Goal: Transaction & Acquisition: Obtain resource

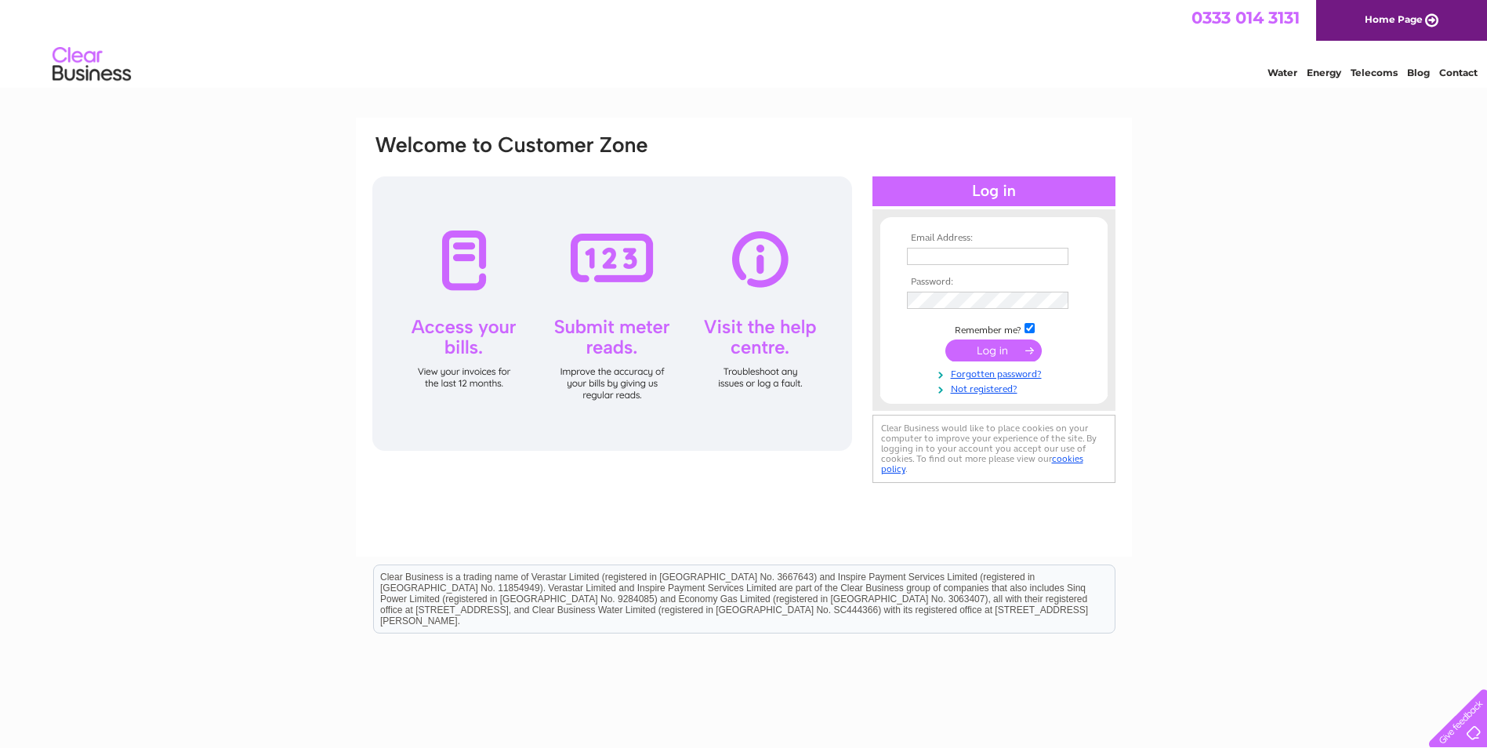
click at [938, 259] on input "text" at bounding box center [987, 256] width 161 height 17
type input "locheil.finance@outwardbound.org.uk"
click at [1008, 357] on input "submit" at bounding box center [993, 352] width 96 height 22
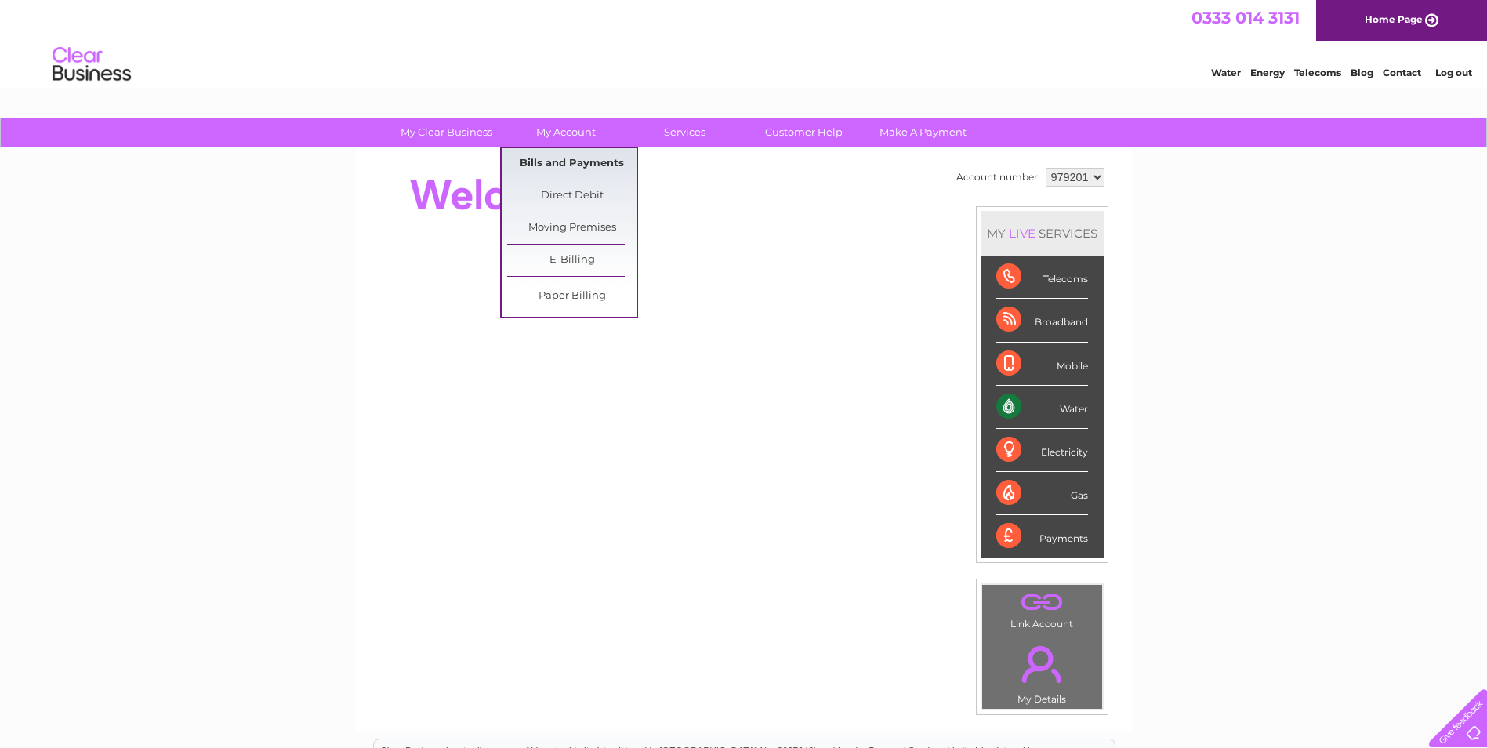
click at [564, 158] on link "Bills and Payments" at bounding box center [571, 163] width 129 height 31
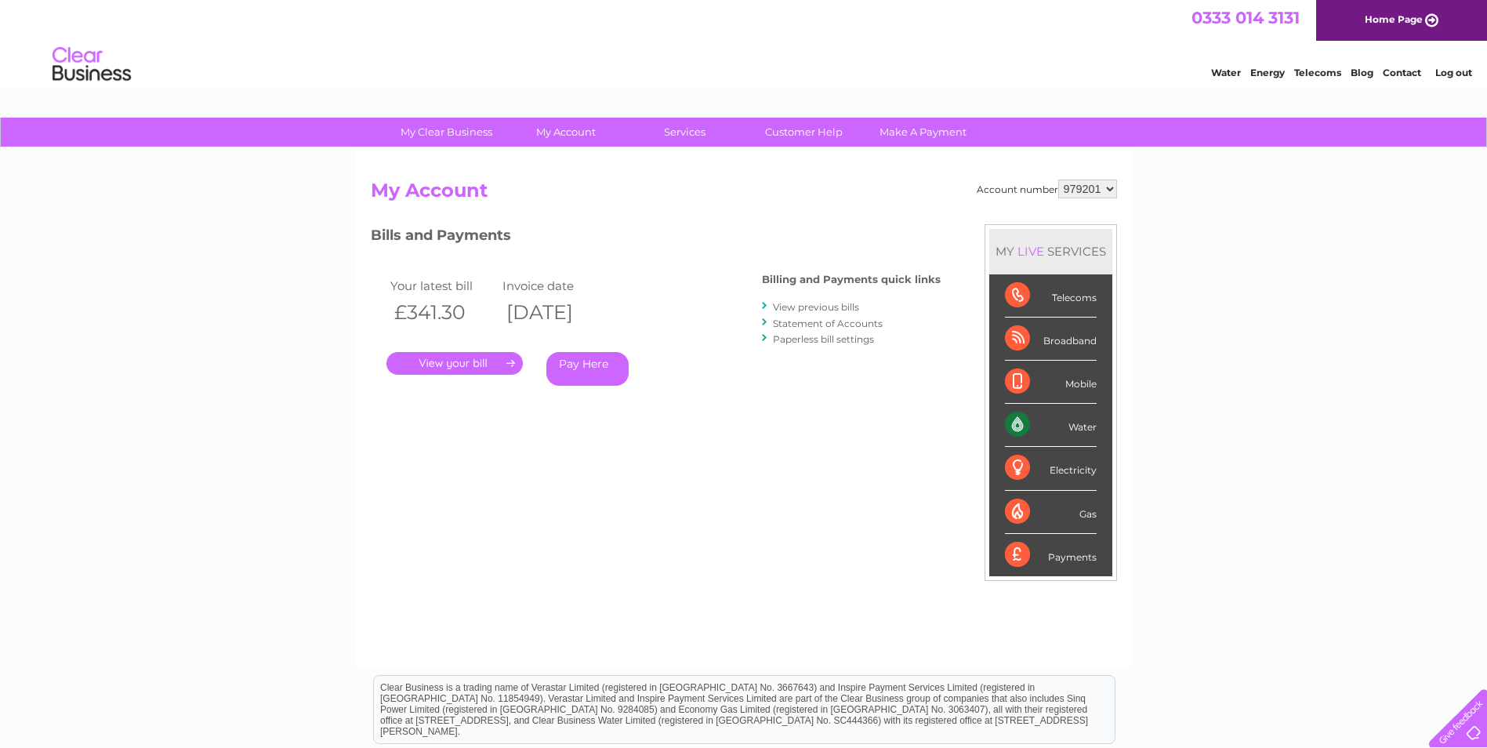
click at [469, 361] on link "." at bounding box center [454, 363] width 136 height 23
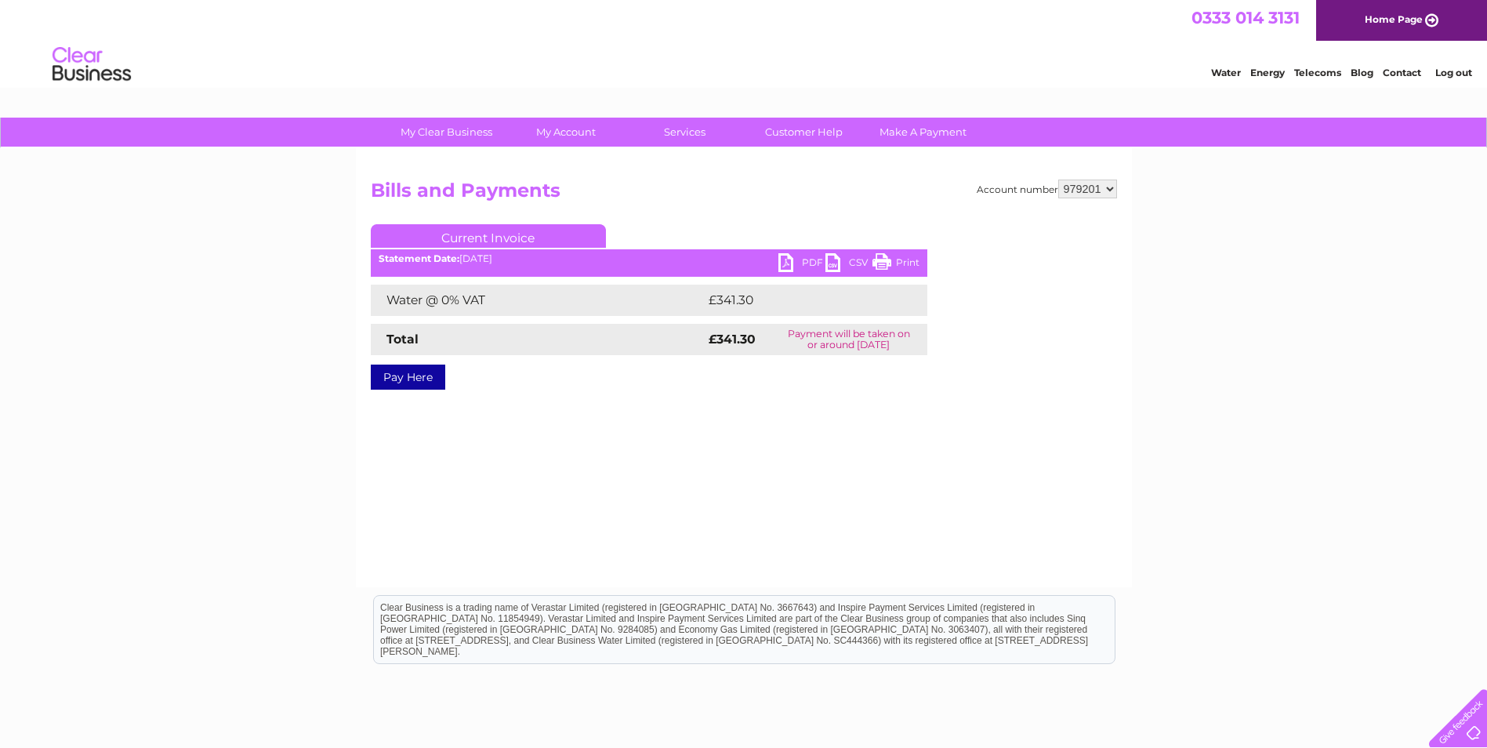
click at [799, 263] on link "PDF" at bounding box center [801, 264] width 47 height 23
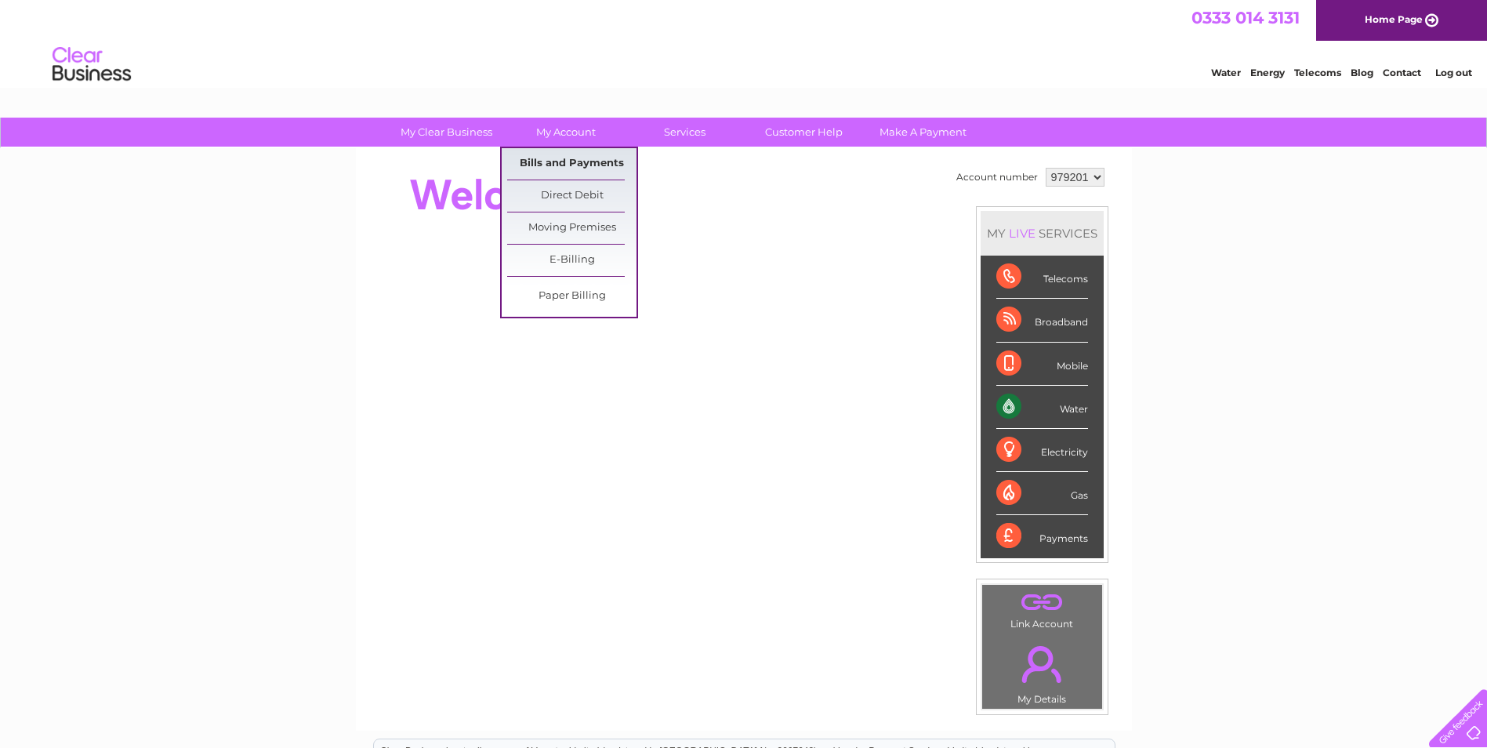
click at [578, 161] on link "Bills and Payments" at bounding box center [571, 163] width 129 height 31
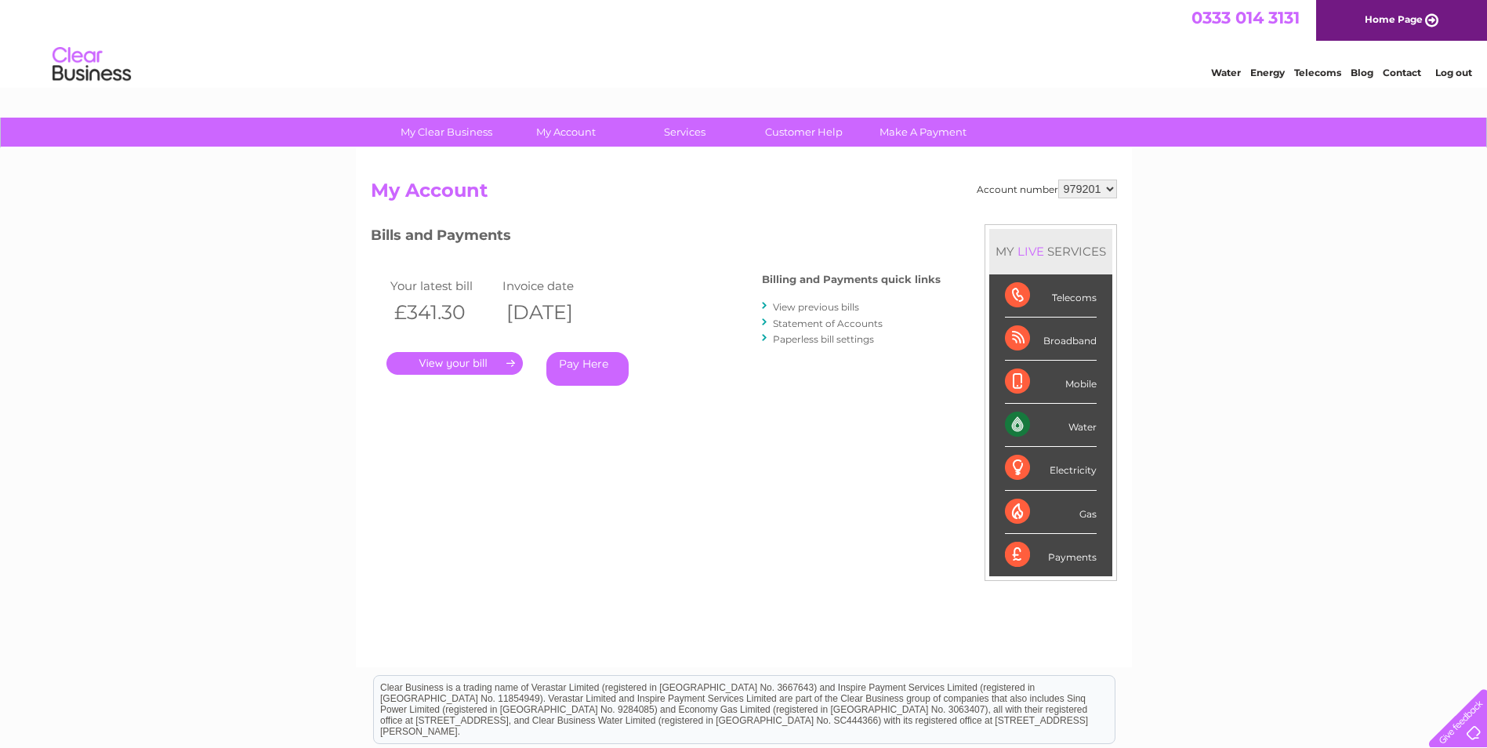
click at [454, 357] on link "." at bounding box center [454, 363] width 136 height 23
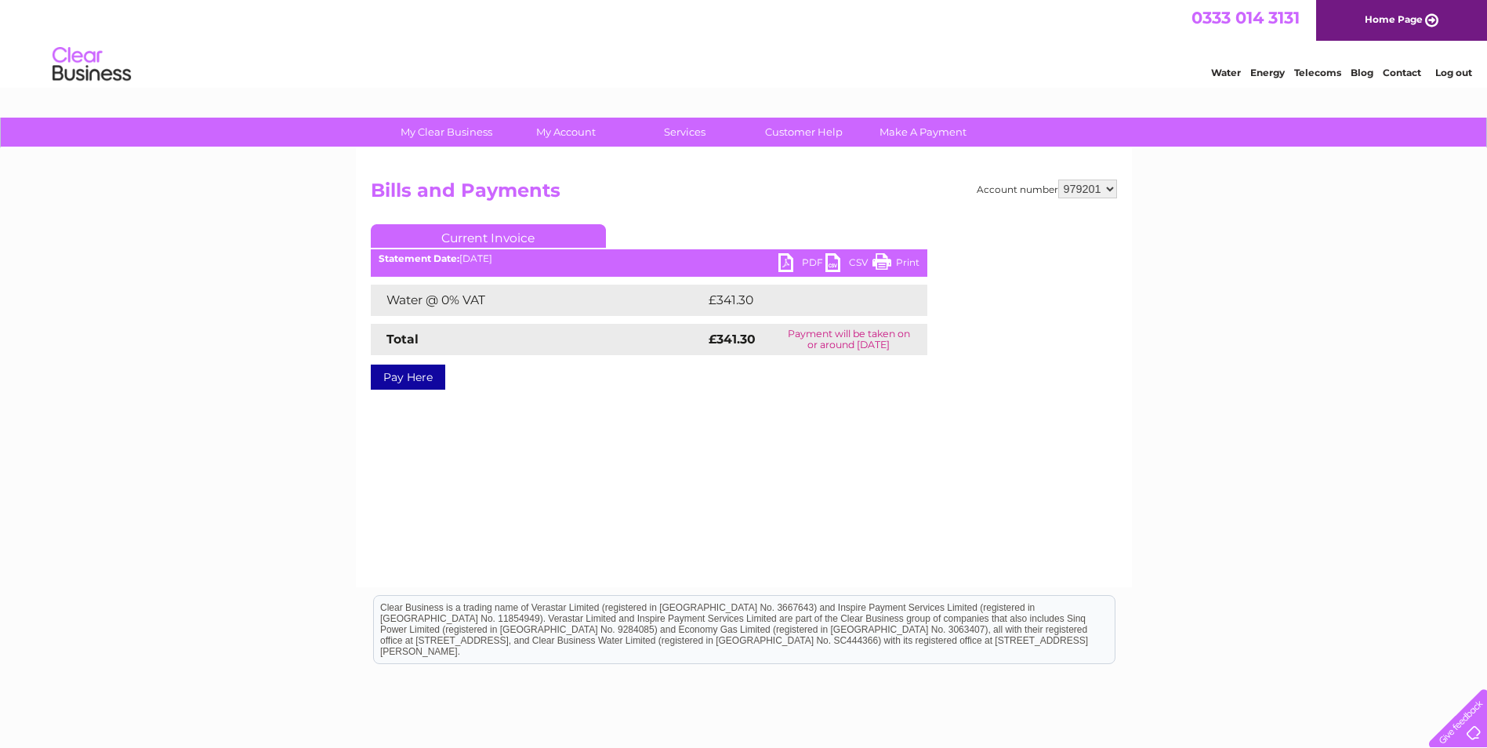
click at [793, 262] on link "PDF" at bounding box center [801, 264] width 47 height 23
